Goal: Information Seeking & Learning: Learn about a topic

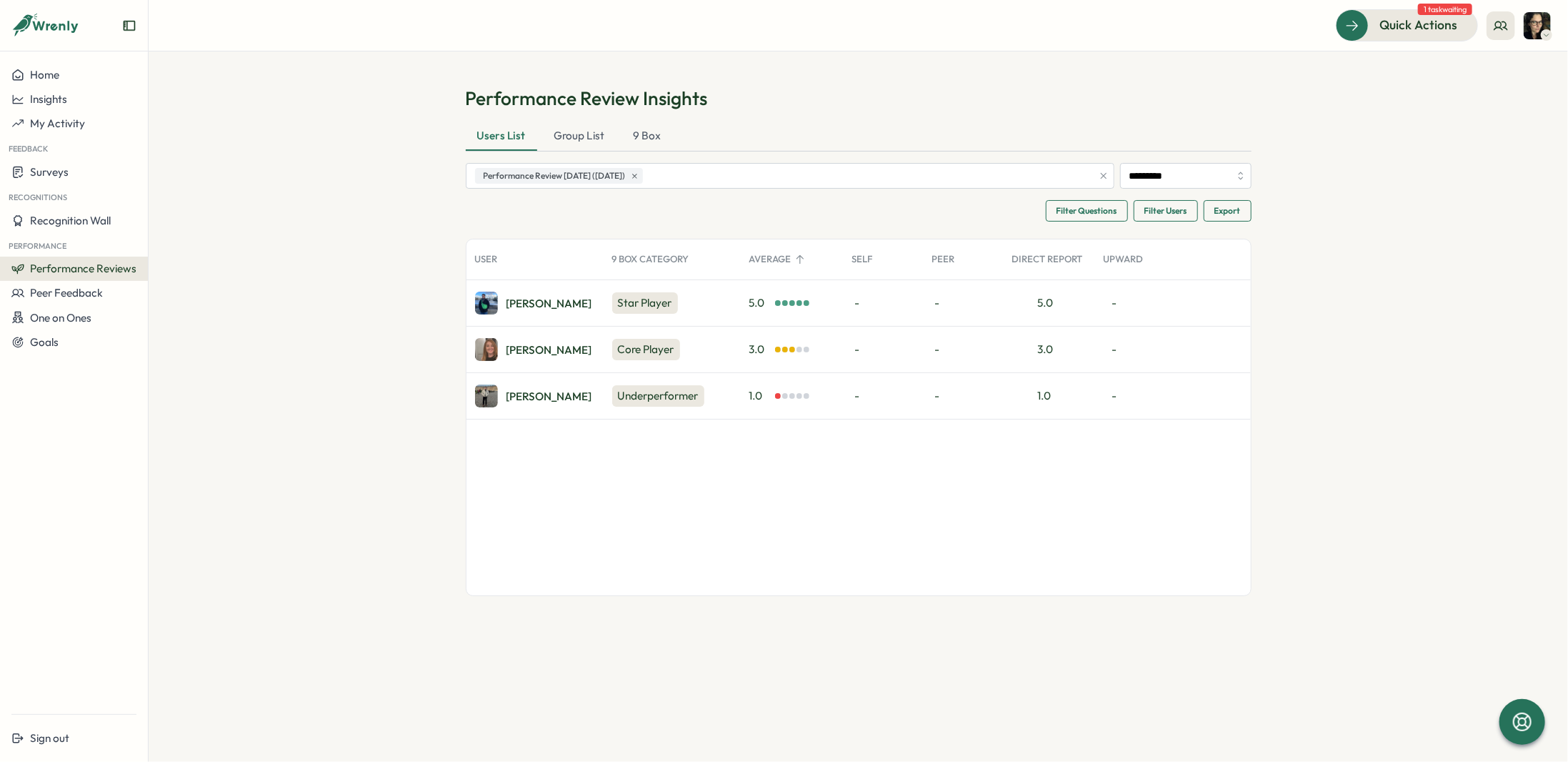
click at [704, 393] on div "Underperformer" at bounding box center [658, 396] width 92 height 22
click at [679, 392] on div "Underperformer" at bounding box center [658, 396] width 92 height 22
click at [509, 401] on div "[PERSON_NAME]" at bounding box center [534, 396] width 117 height 23
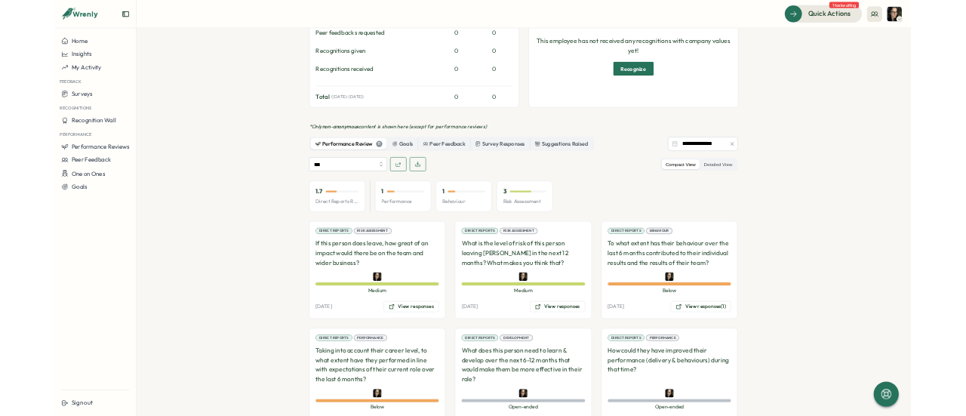
scroll to position [906, 0]
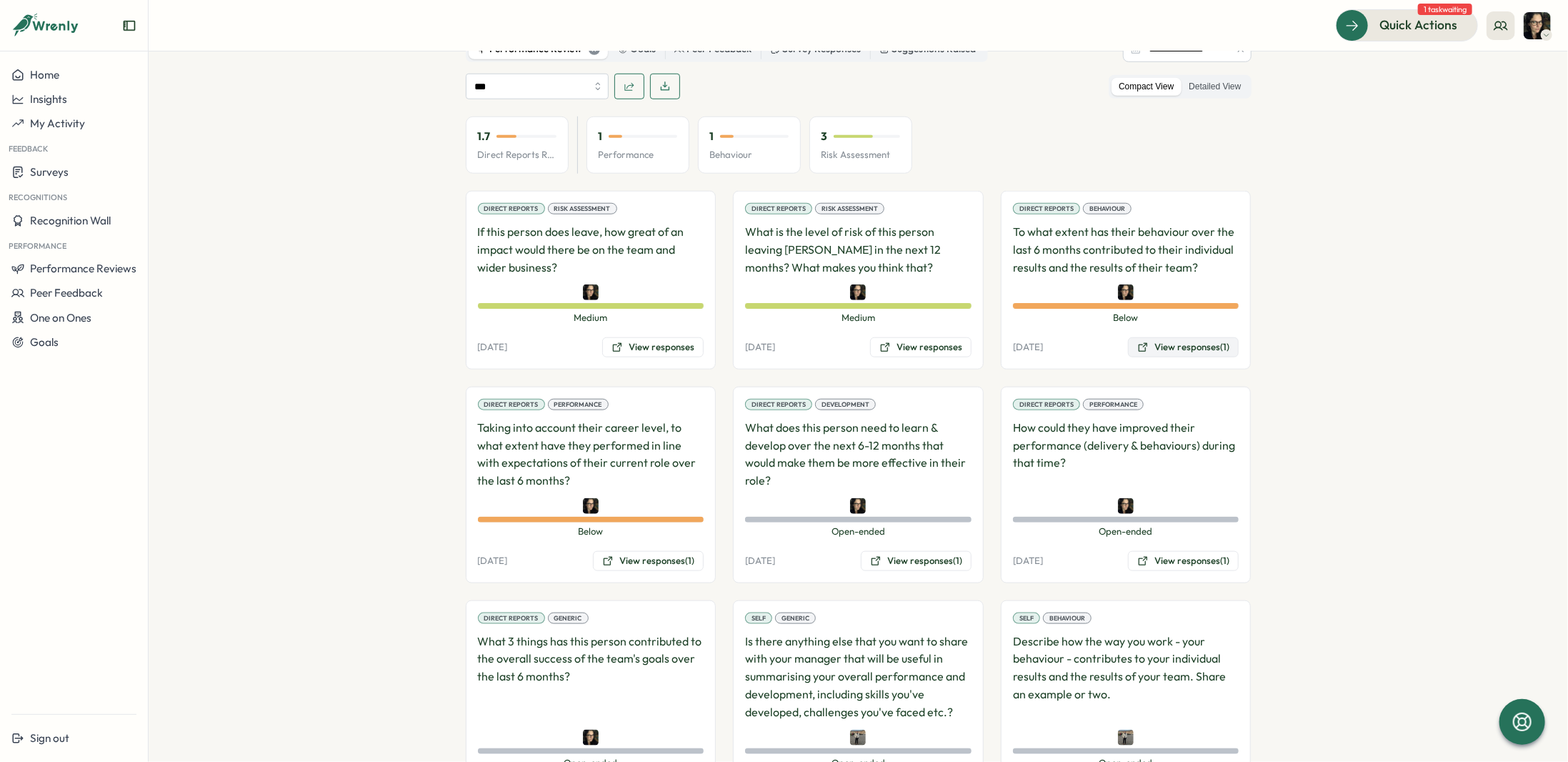
click at [1198, 337] on button "View responses (1)" at bounding box center [1183, 346] width 111 height 20
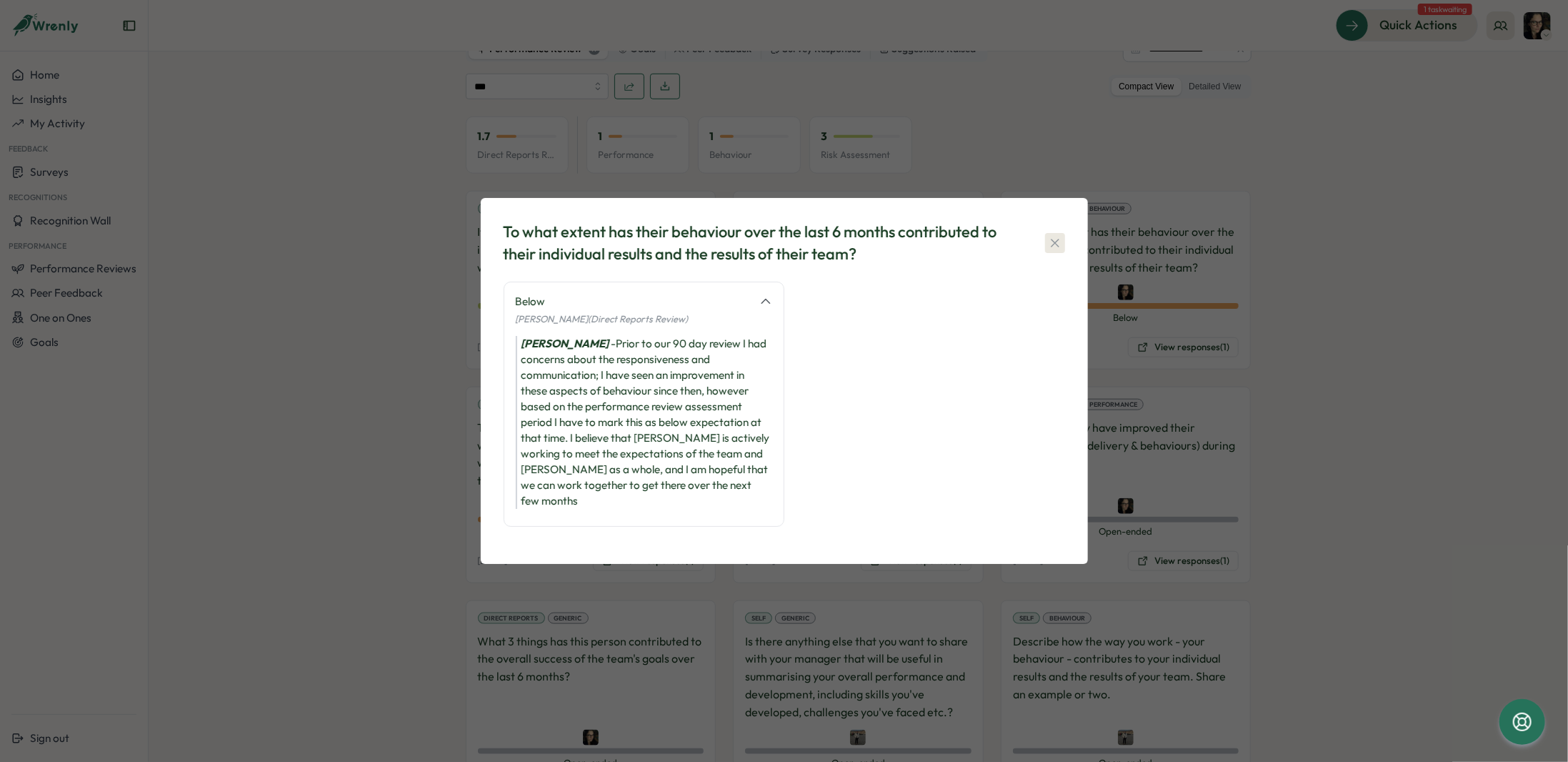
click at [1055, 250] on icon "button" at bounding box center [1055, 242] width 14 height 14
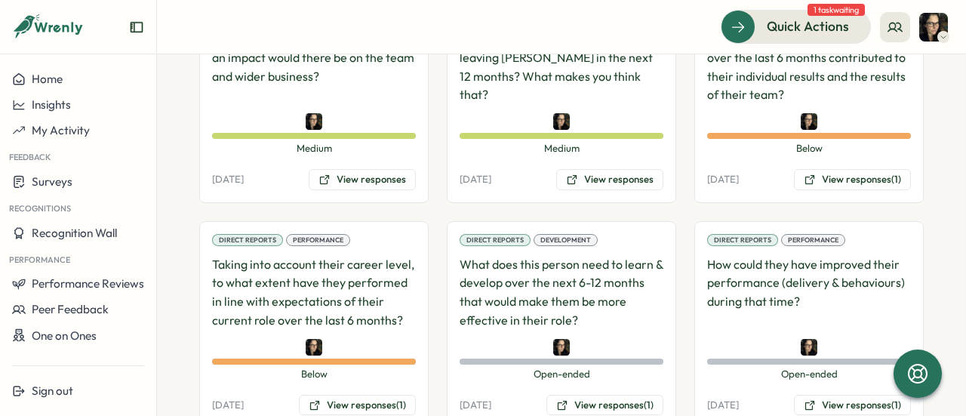
scroll to position [1112, 0]
click at [847, 169] on button "View responses (1)" at bounding box center [852, 179] width 117 height 21
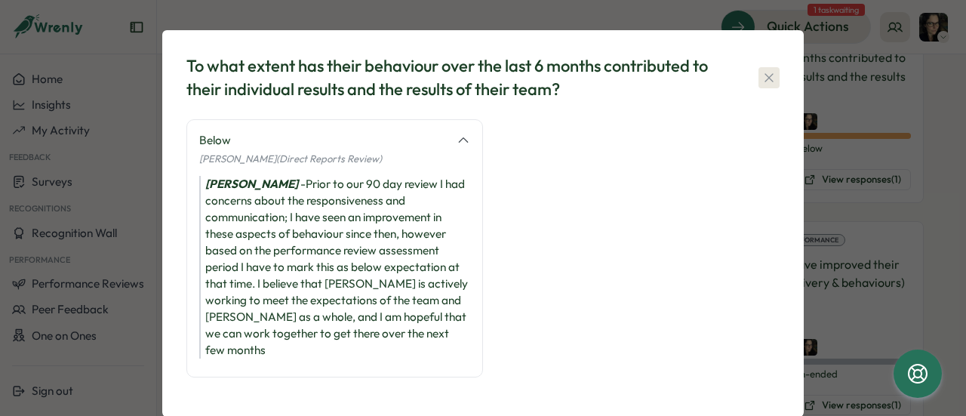
click at [766, 75] on icon "button" at bounding box center [769, 77] width 15 height 15
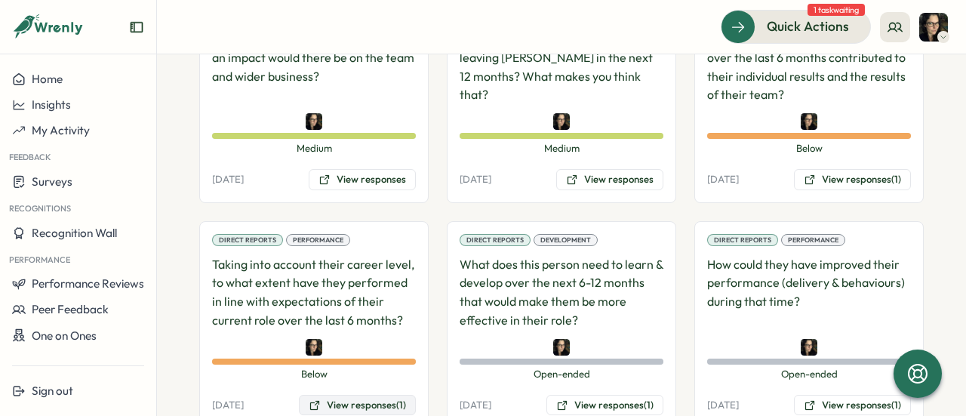
click at [344, 395] on button "View responses (1)" at bounding box center [357, 405] width 117 height 21
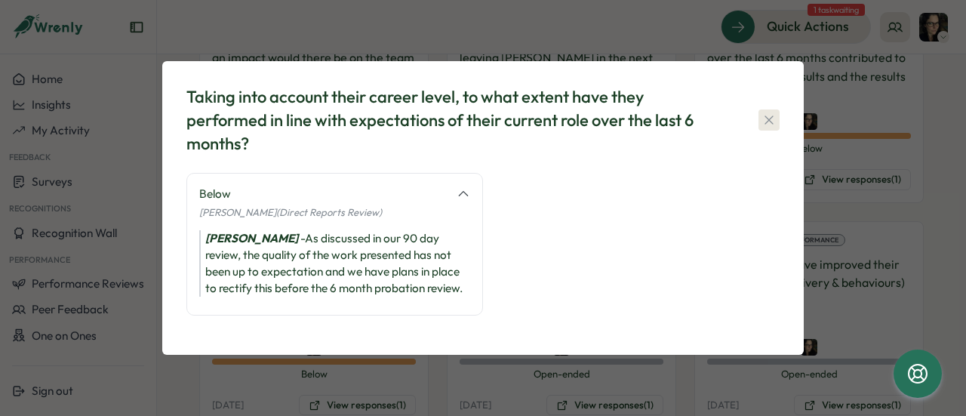
click at [772, 114] on icon "button" at bounding box center [769, 119] width 15 height 15
